Goal: Entertainment & Leisure: Browse casually

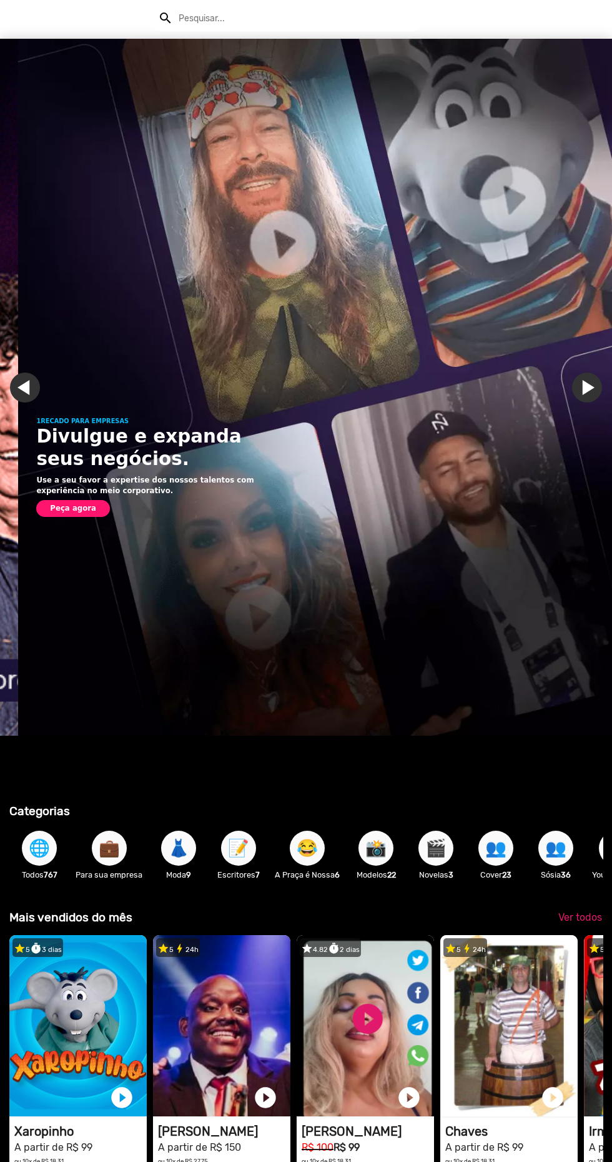
scroll to position [0, 612]
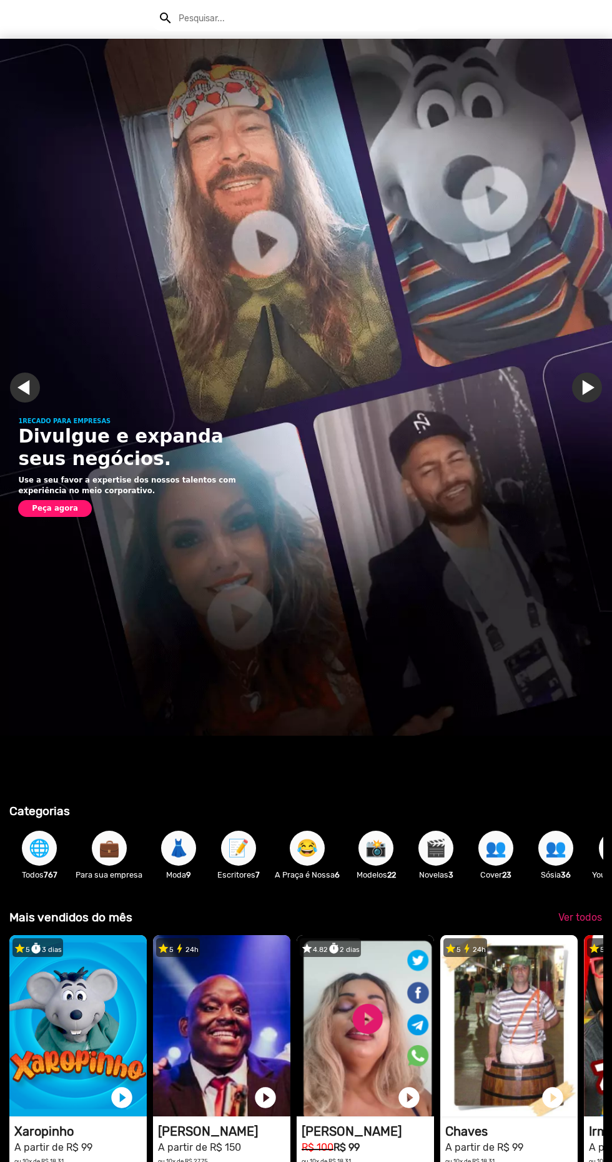
click at [387, 518] on img "Gallery" at bounding box center [306, 387] width 612 height 697
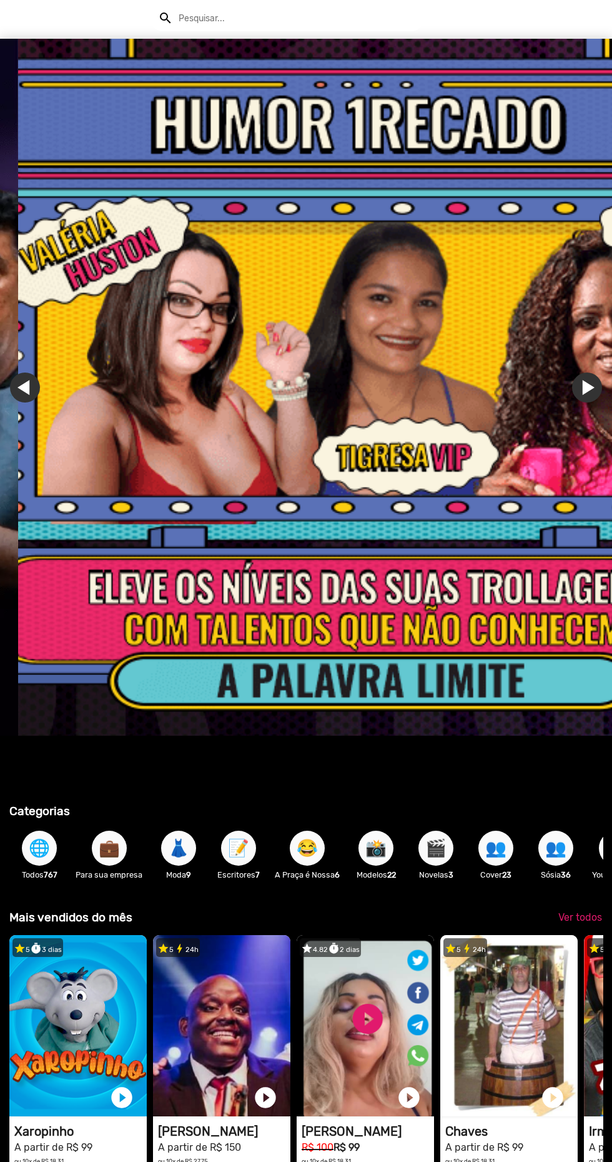
scroll to position [0, 1837]
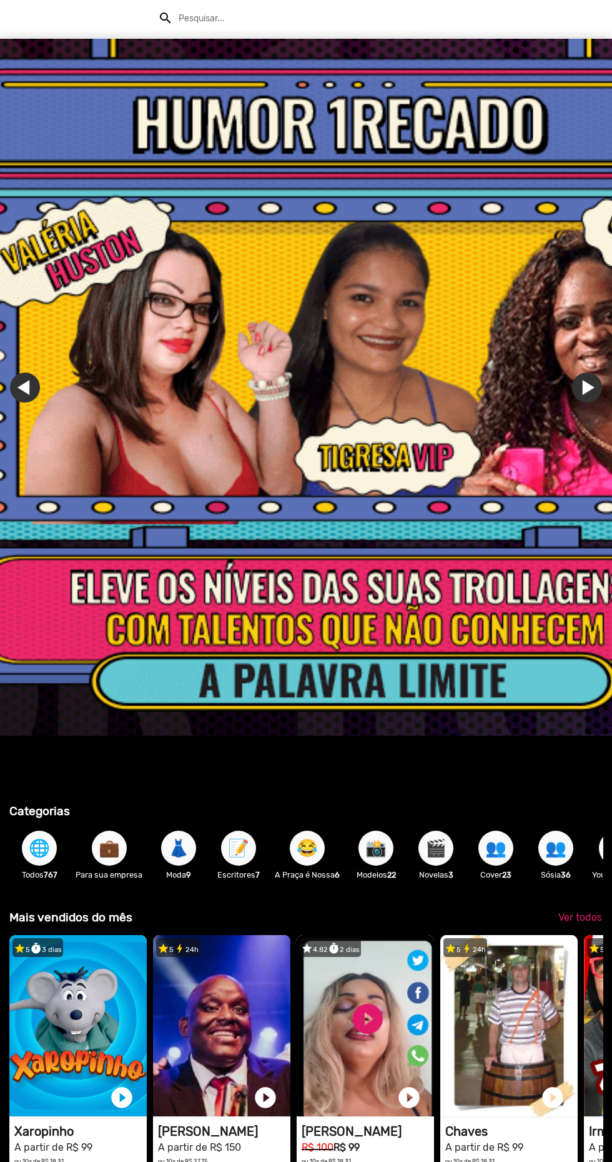
click at [394, 354] on img "Gallery" at bounding box center [306, 387] width 612 height 697
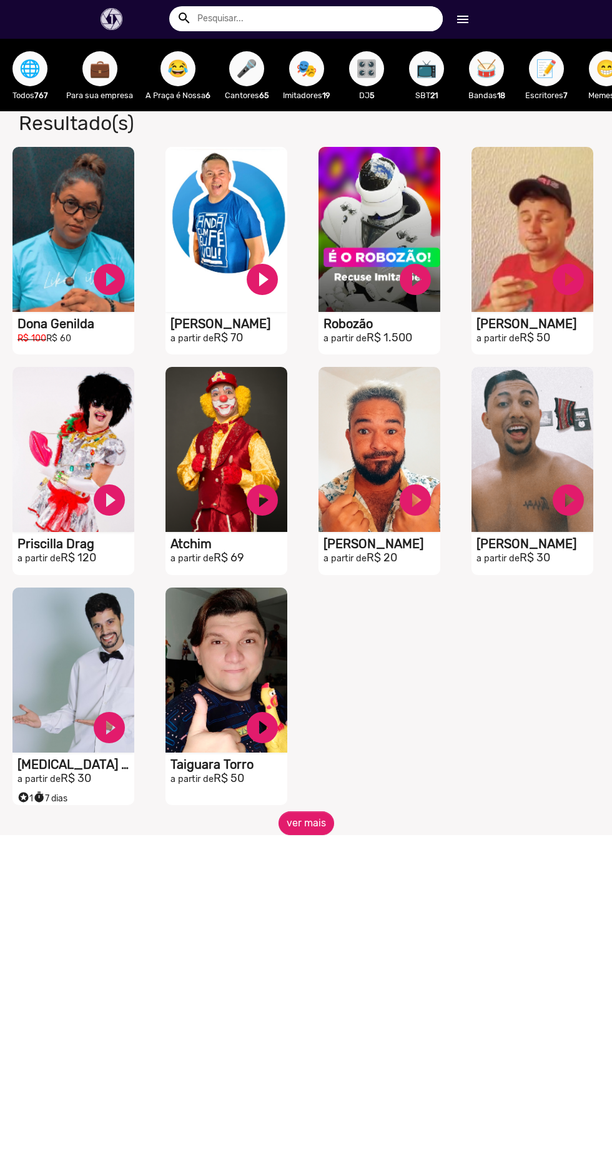
click at [121, 227] on video "S1RECADO vídeos dedicados para fãs e empresas" at bounding box center [73, 229] width 122 height 165
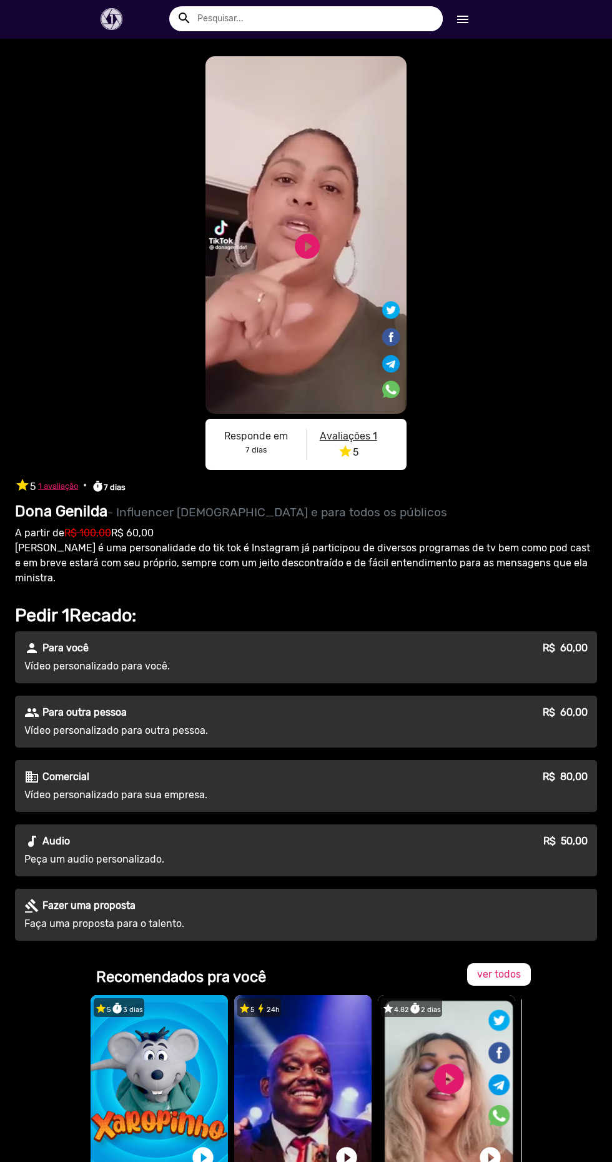
click at [323, 232] on video "S1RECADO vídeos dedicados para fãs e empresas" at bounding box center [306, 234] width 201 height 357
click at [349, 262] on video "S1RECADO vídeos dedicados para fãs e empresas" at bounding box center [306, 234] width 201 height 357
click at [477, 1073] on video "1RECADO vídeos dedicados para fãs e empresas" at bounding box center [446, 1085] width 137 height 181
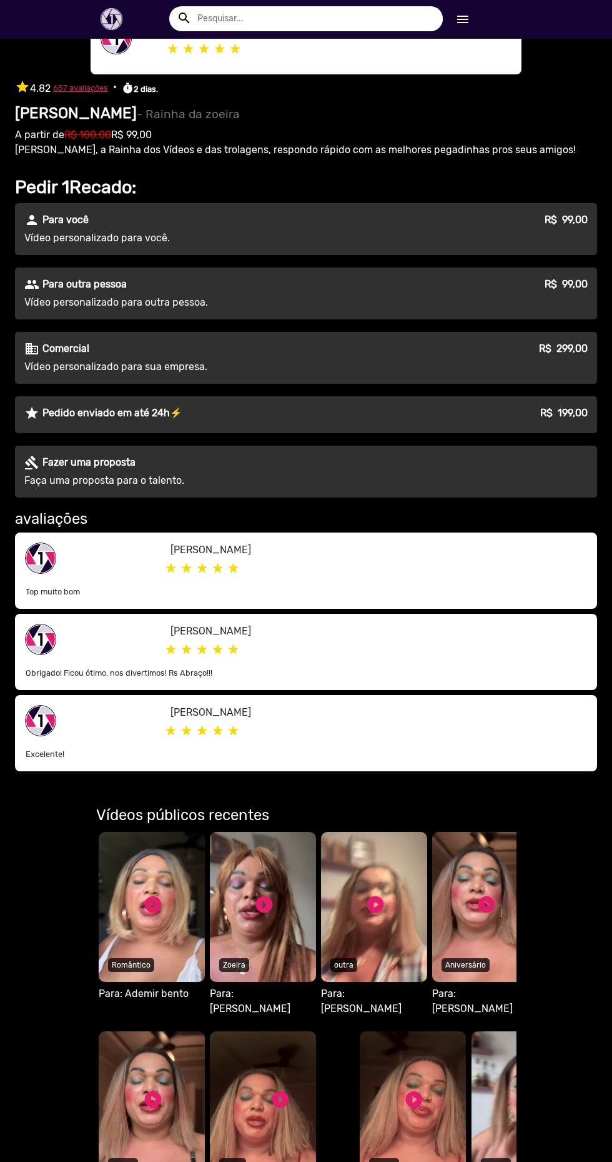
scroll to position [929, 0]
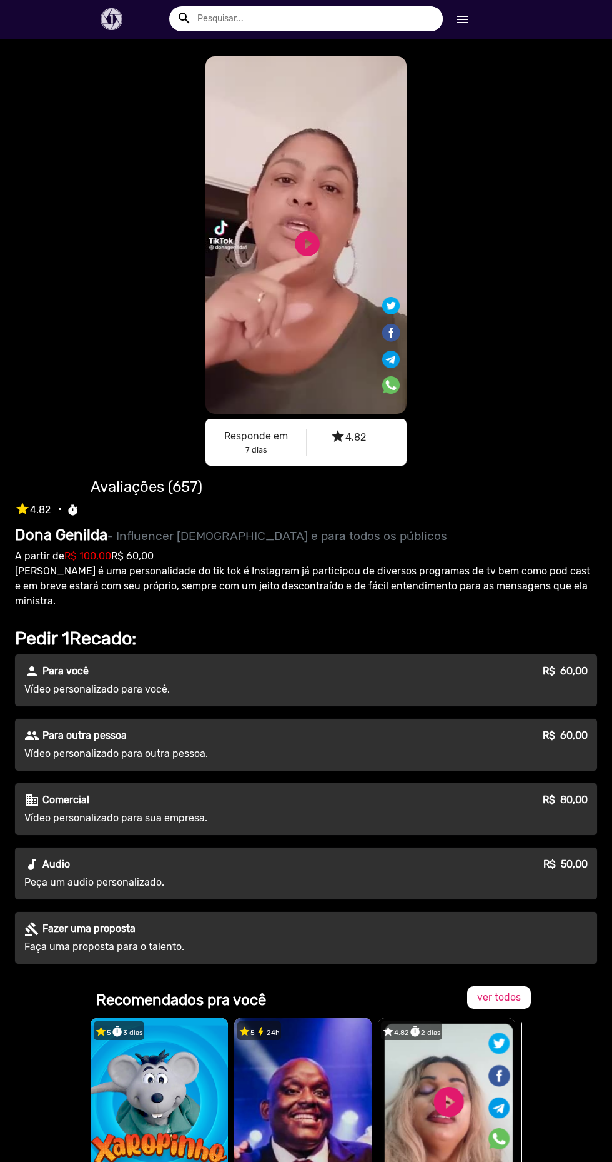
click at [533, 309] on div "S1RECADO vídeos dedicados para fãs e empresas S1RECADO vídeos dedicados para fã…" at bounding box center [306, 270] width 612 height 462
